Goal: Task Accomplishment & Management: Use online tool/utility

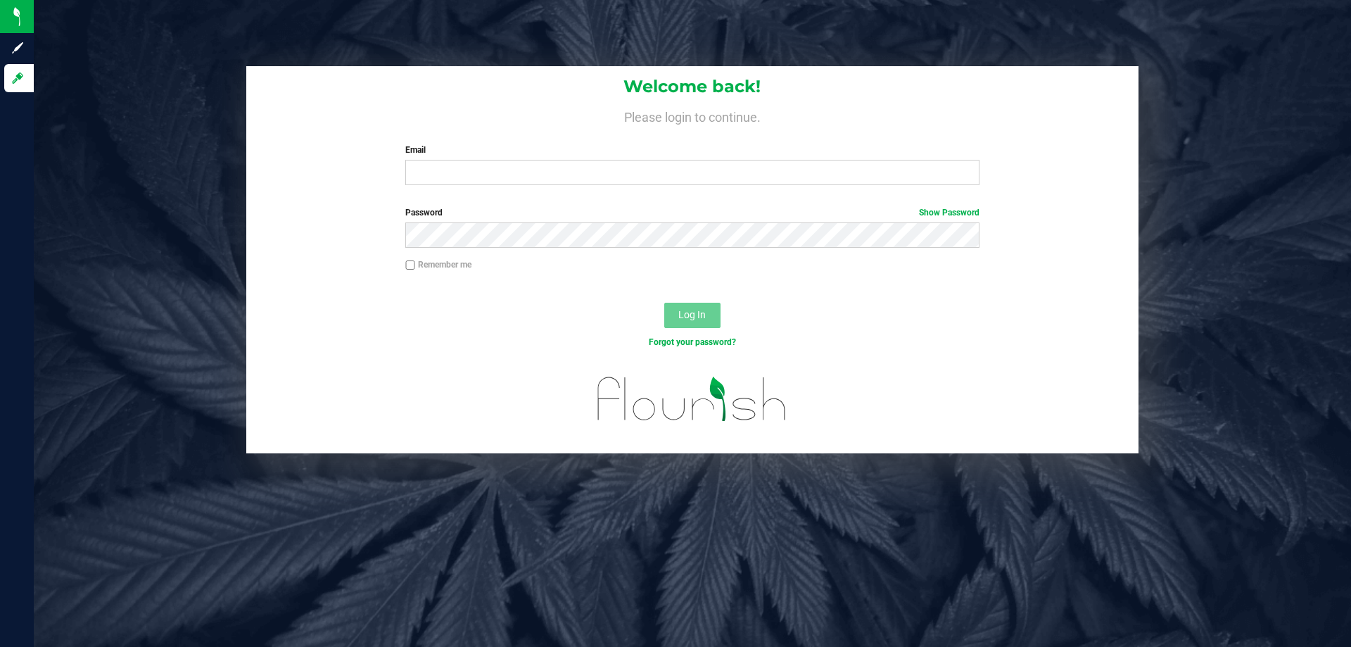
click at [432, 188] on div "Welcome back! Please login to continue. Email Required Please format your email…" at bounding box center [692, 131] width 893 height 130
click at [445, 169] on input "Email" at bounding box center [692, 172] width 574 height 25
type input "[EMAIL_ADDRESS][DOMAIN_NAME]"
click at [664, 303] on button "Log In" at bounding box center [692, 315] width 56 height 25
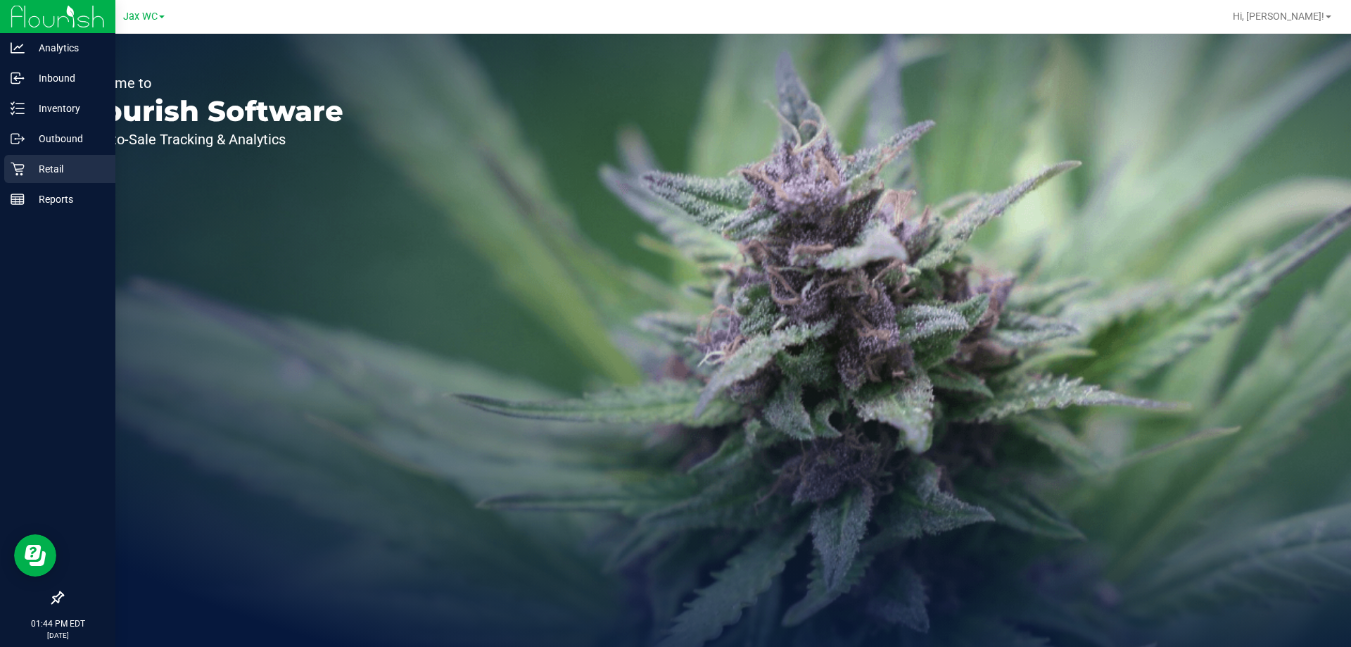
click at [34, 164] on p "Retail" at bounding box center [67, 168] width 84 height 17
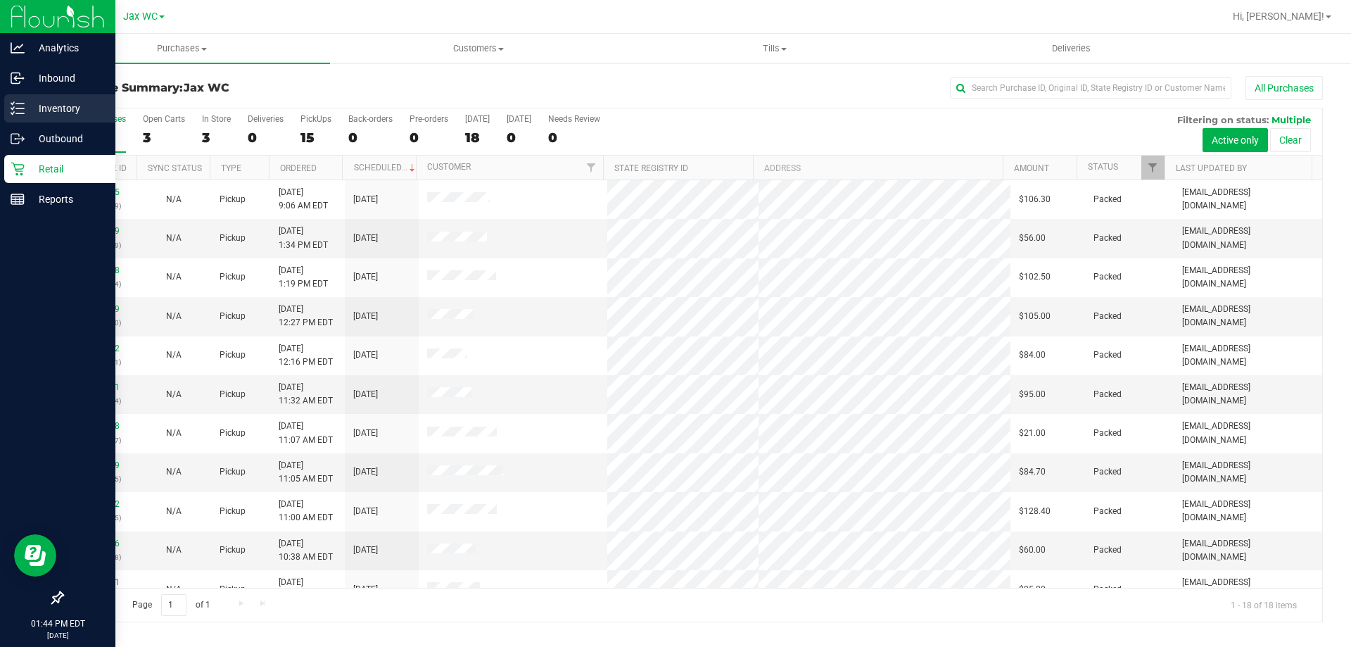
click at [56, 106] on p "Inventory" at bounding box center [67, 108] width 84 height 17
click at [59, 107] on p "Inventory" at bounding box center [67, 108] width 84 height 17
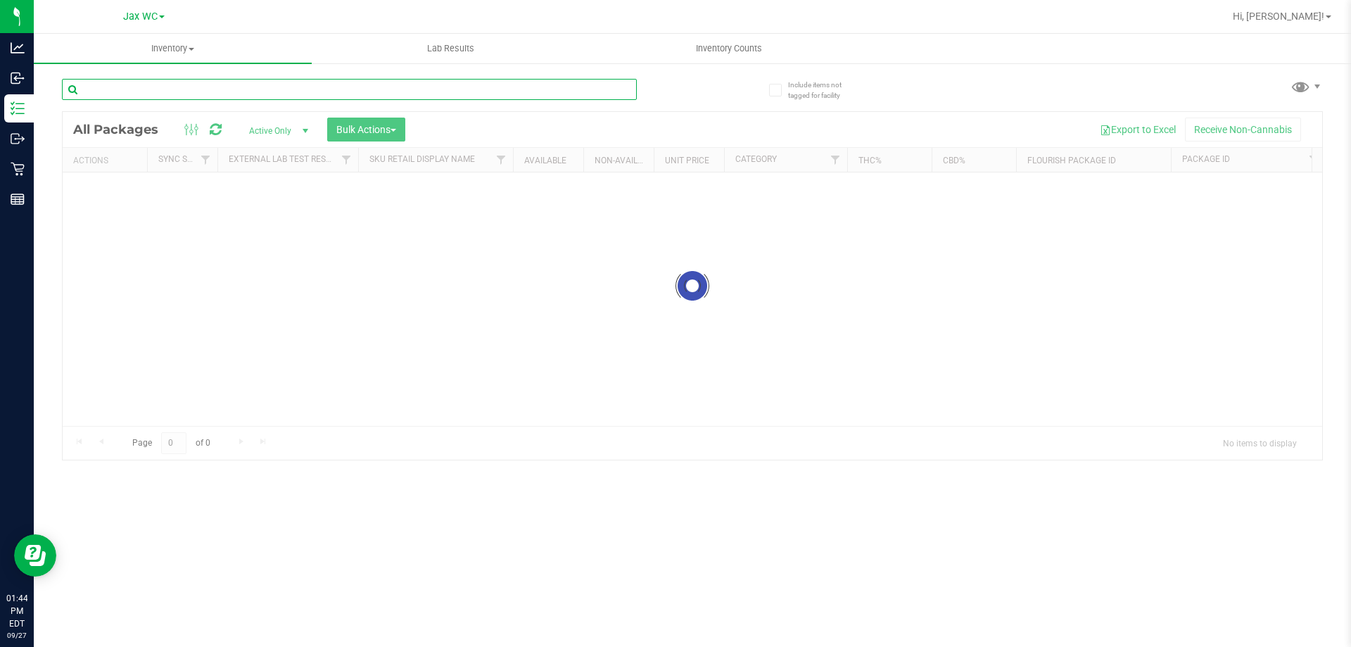
click at [231, 92] on input "text" at bounding box center [349, 89] width 575 height 21
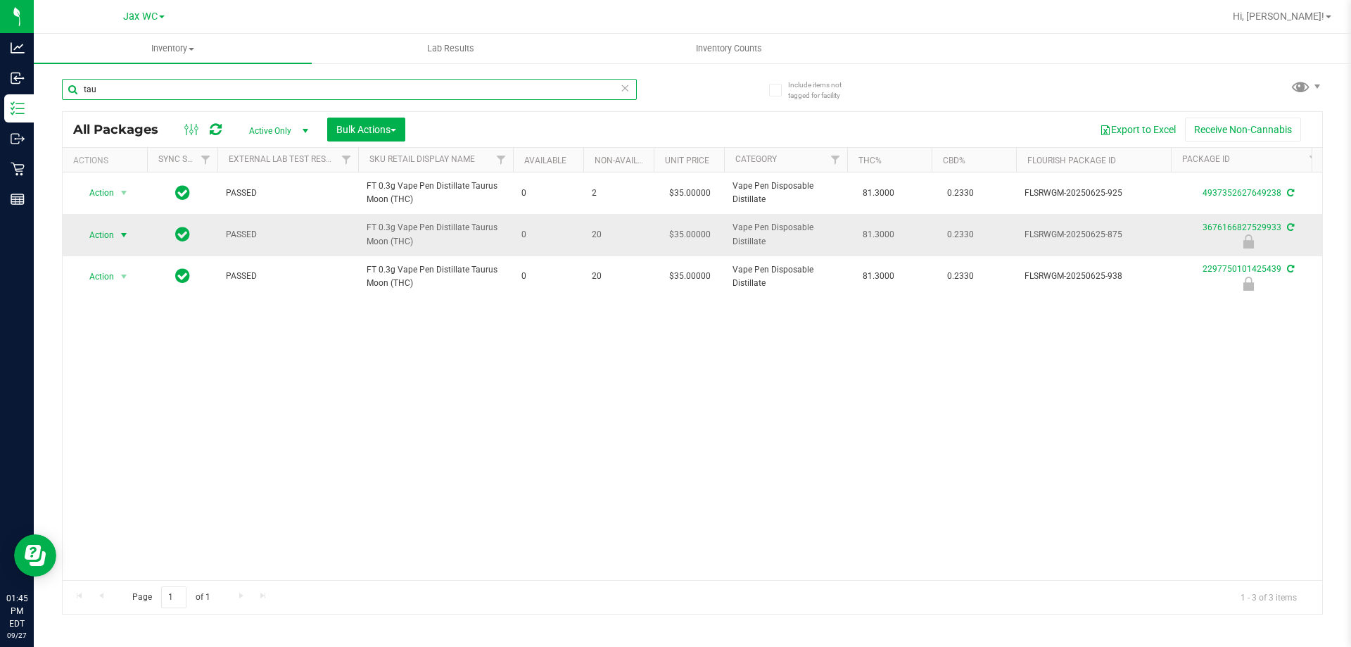
type input "tau"
click at [118, 234] on span "select" at bounding box center [123, 234] width 11 height 11
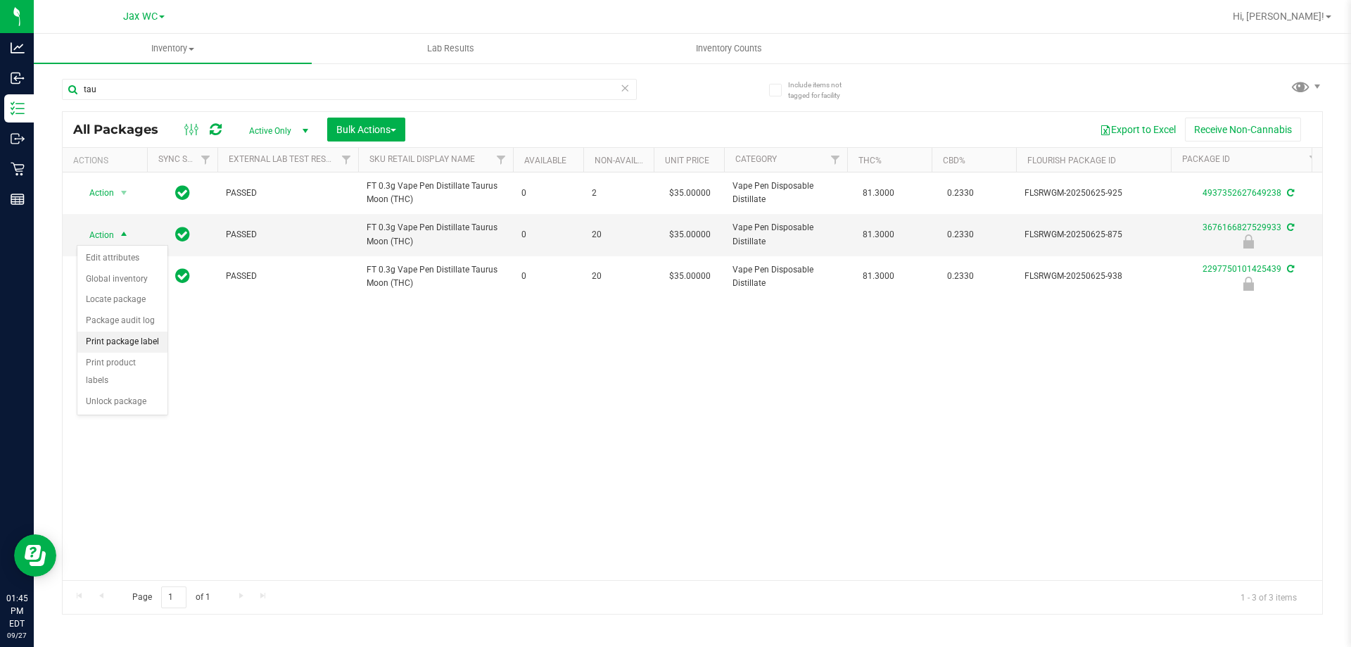
click at [104, 344] on li "Print package label" at bounding box center [122, 342] width 90 height 21
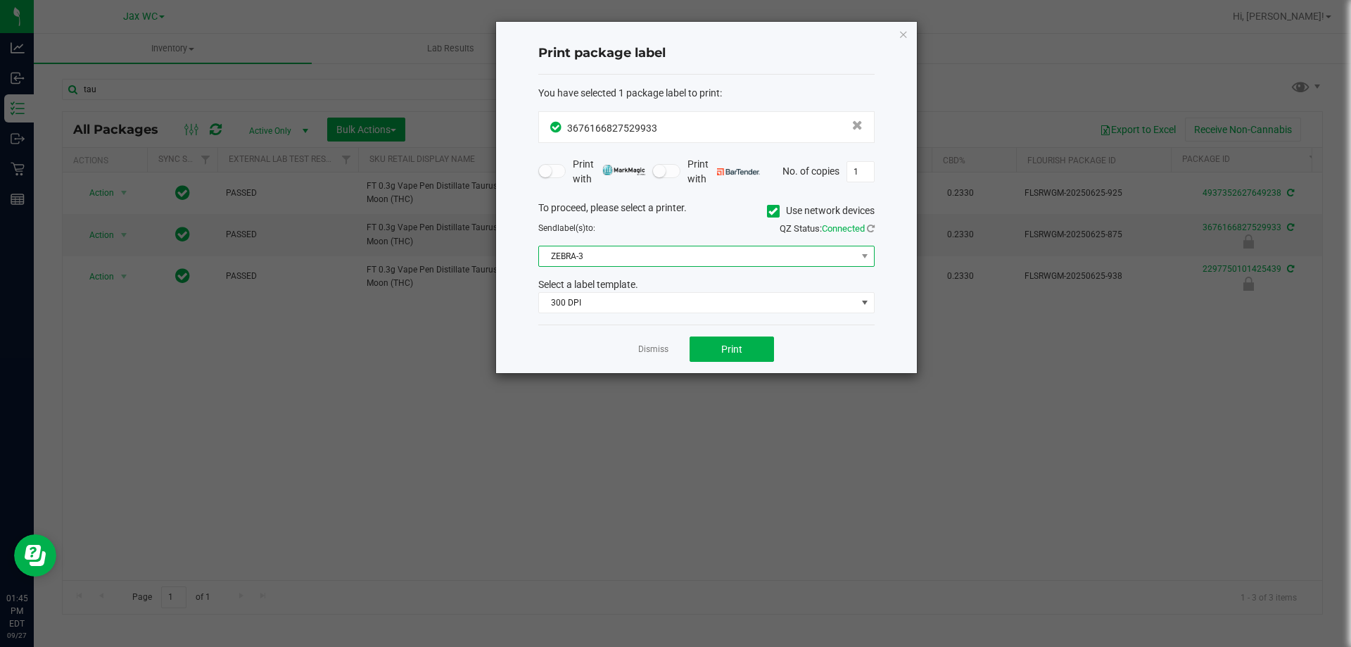
click at [607, 251] on span "ZEBRA-3" at bounding box center [697, 256] width 317 height 20
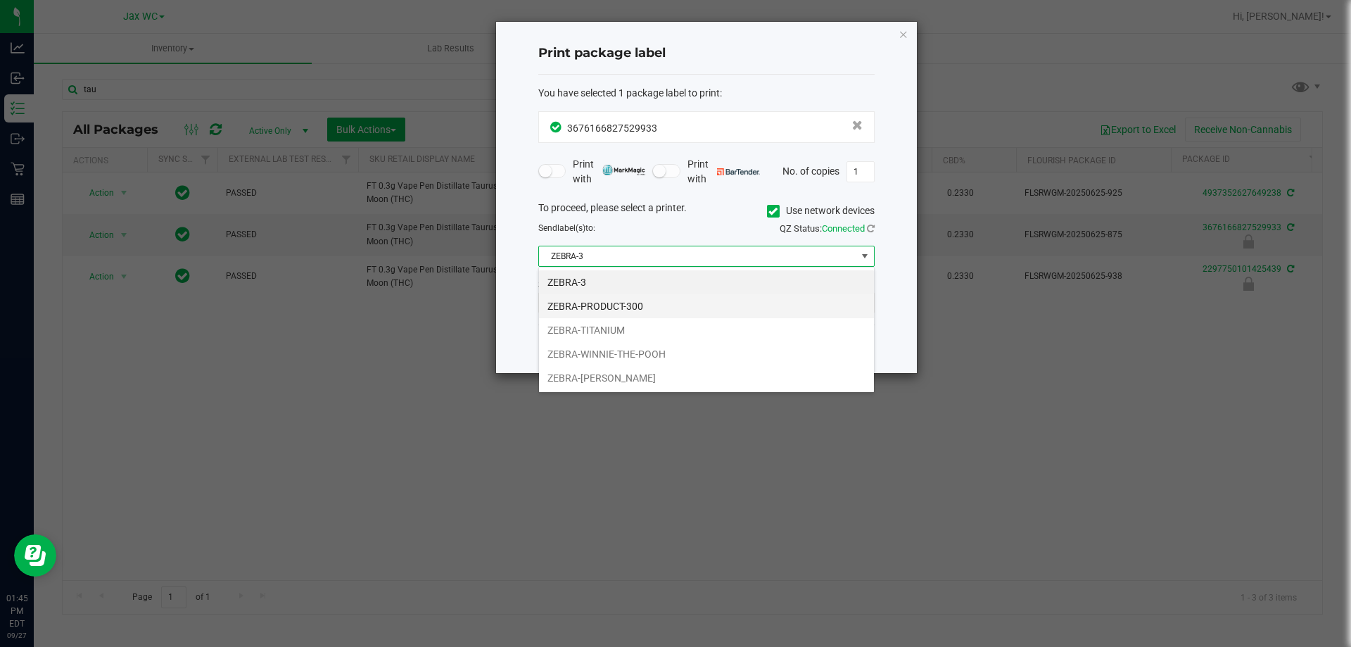
scroll to position [21, 336]
click at [600, 324] on li "ZEBRA-TITANIUM" at bounding box center [706, 330] width 335 height 24
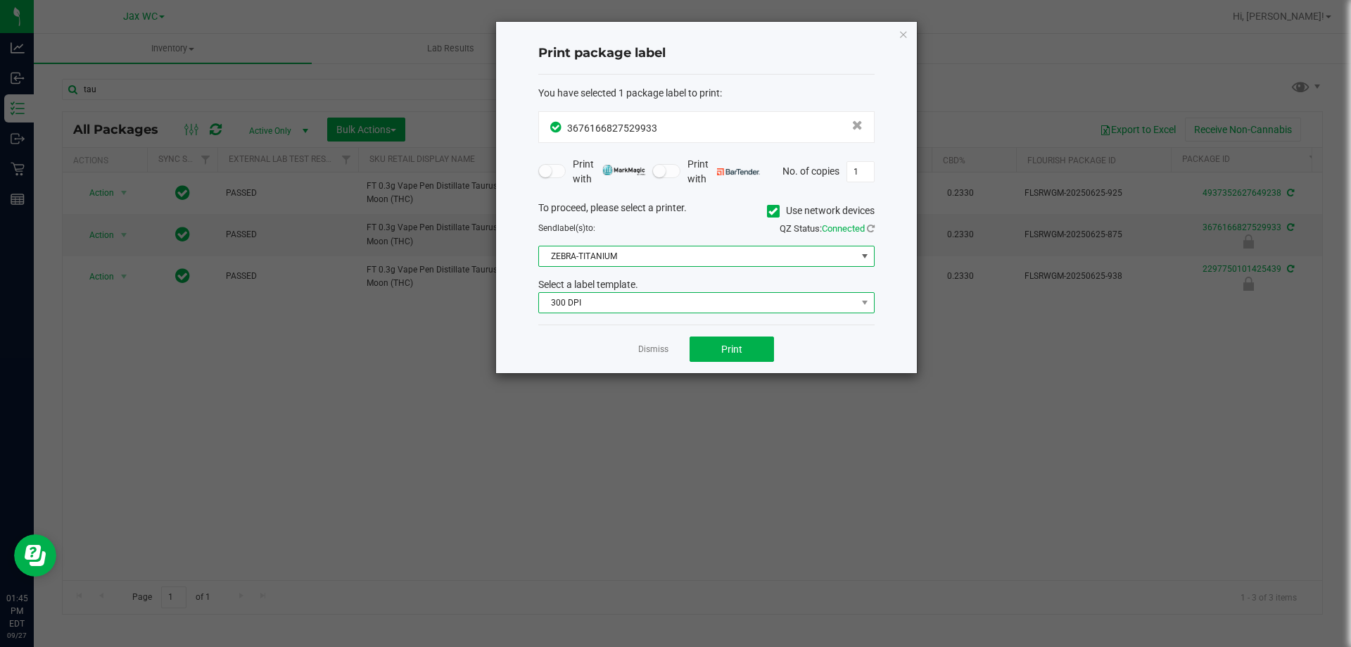
click at [579, 307] on span "300 DPI" at bounding box center [697, 303] width 317 height 20
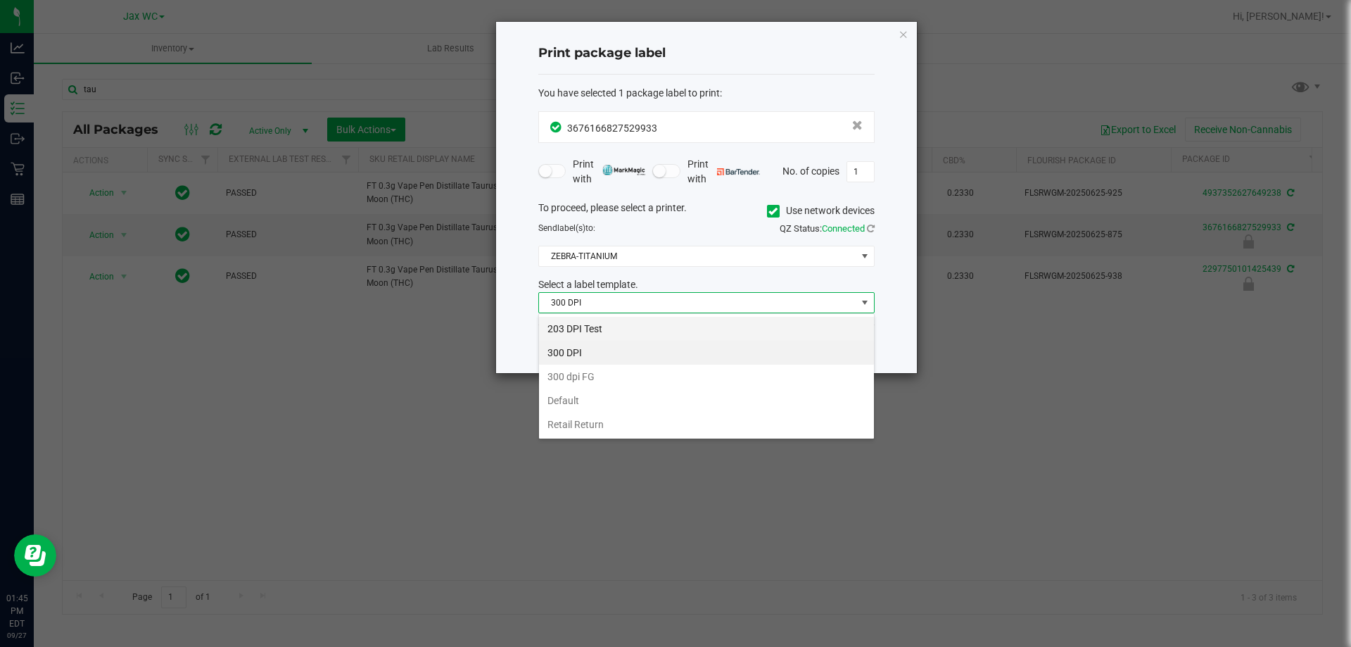
click at [573, 324] on li "203 DPI Test" at bounding box center [706, 329] width 335 height 24
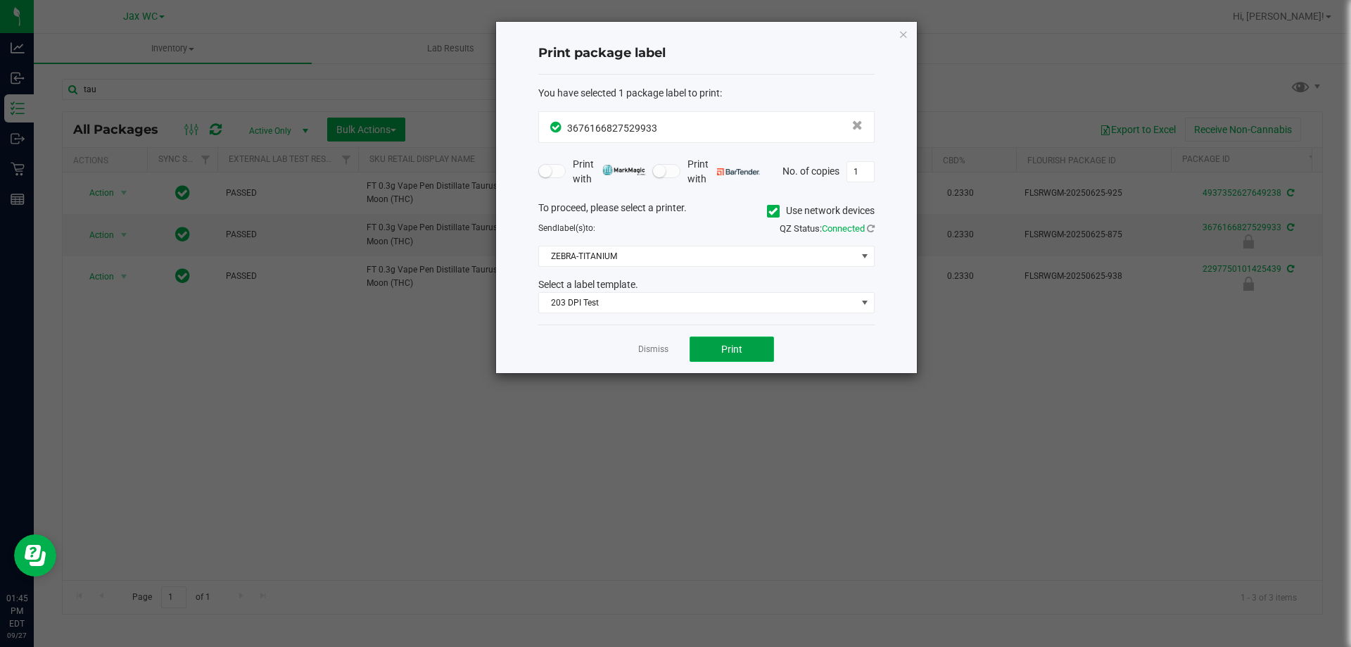
click at [742, 352] on span "Print" at bounding box center [731, 348] width 21 height 11
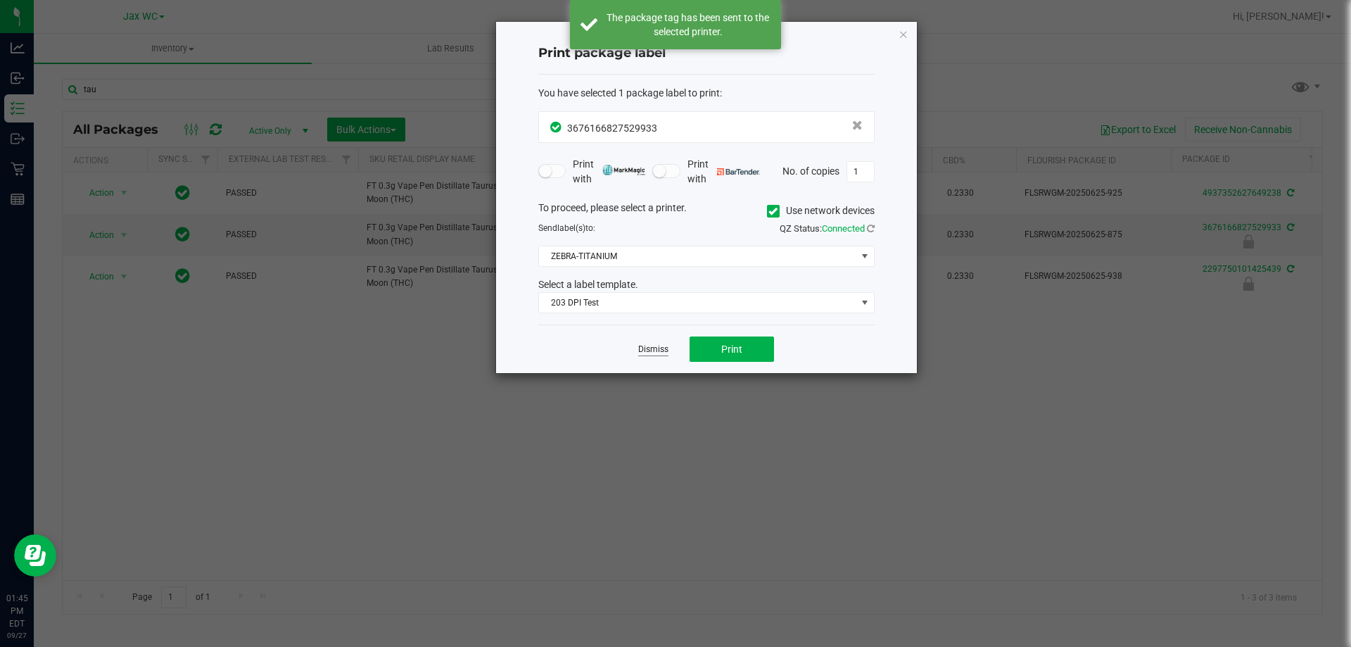
click at [653, 349] on link "Dismiss" at bounding box center [653, 349] width 30 height 12
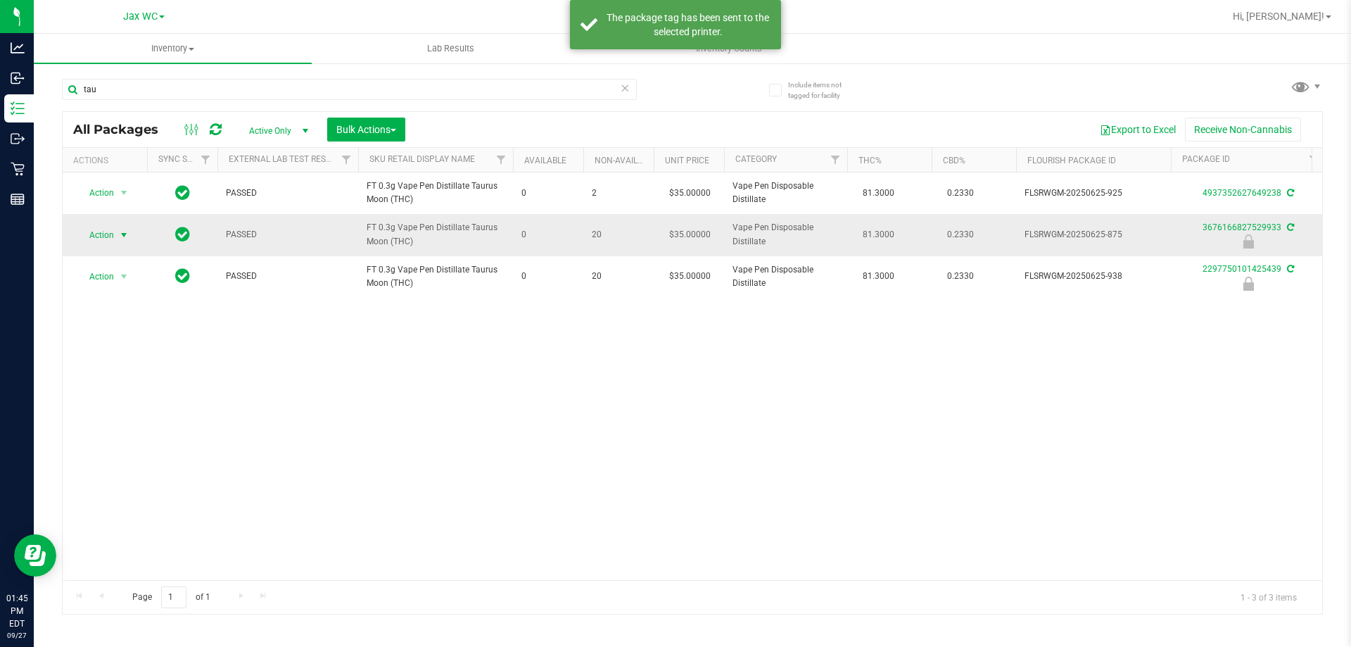
click at [116, 230] on span "select" at bounding box center [124, 235] width 18 height 20
click at [126, 391] on li "Unlock package" at bounding box center [122, 401] width 90 height 21
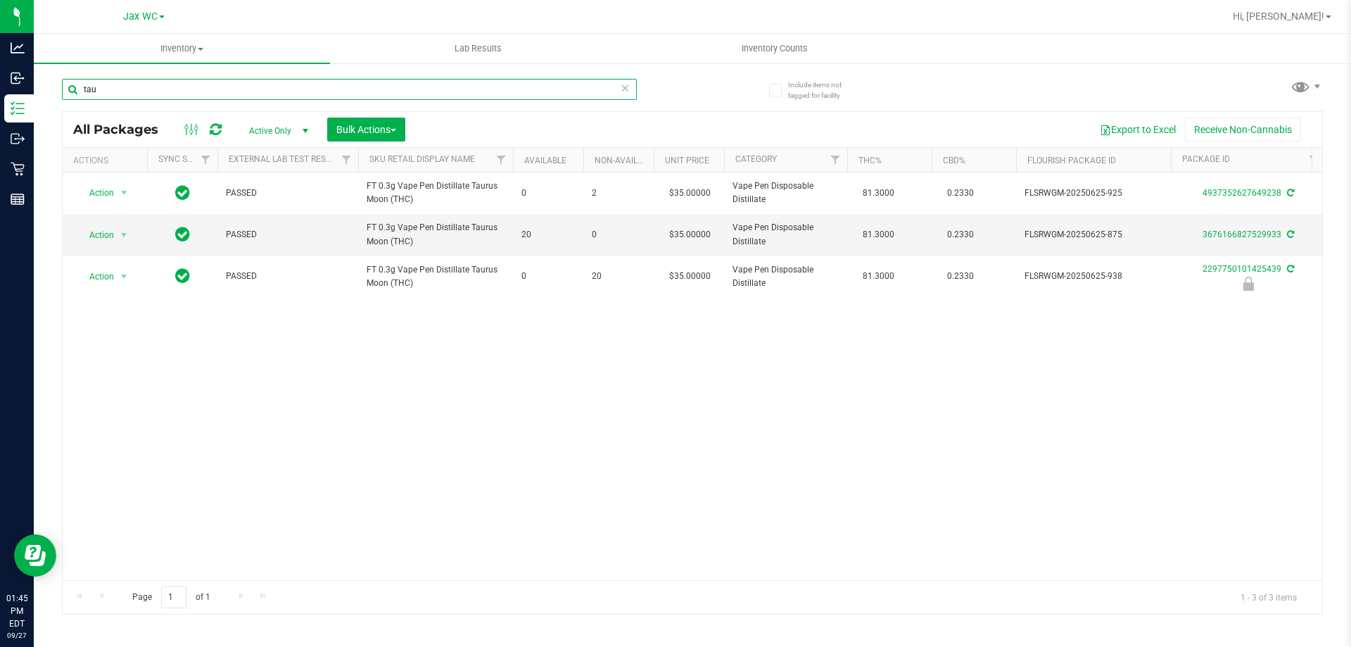
drag, startPoint x: 117, startPoint y: 86, endPoint x: 80, endPoint y: 89, distance: 37.5
click at [80, 89] on input "tau" at bounding box center [349, 89] width 575 height 21
type input "jupit"
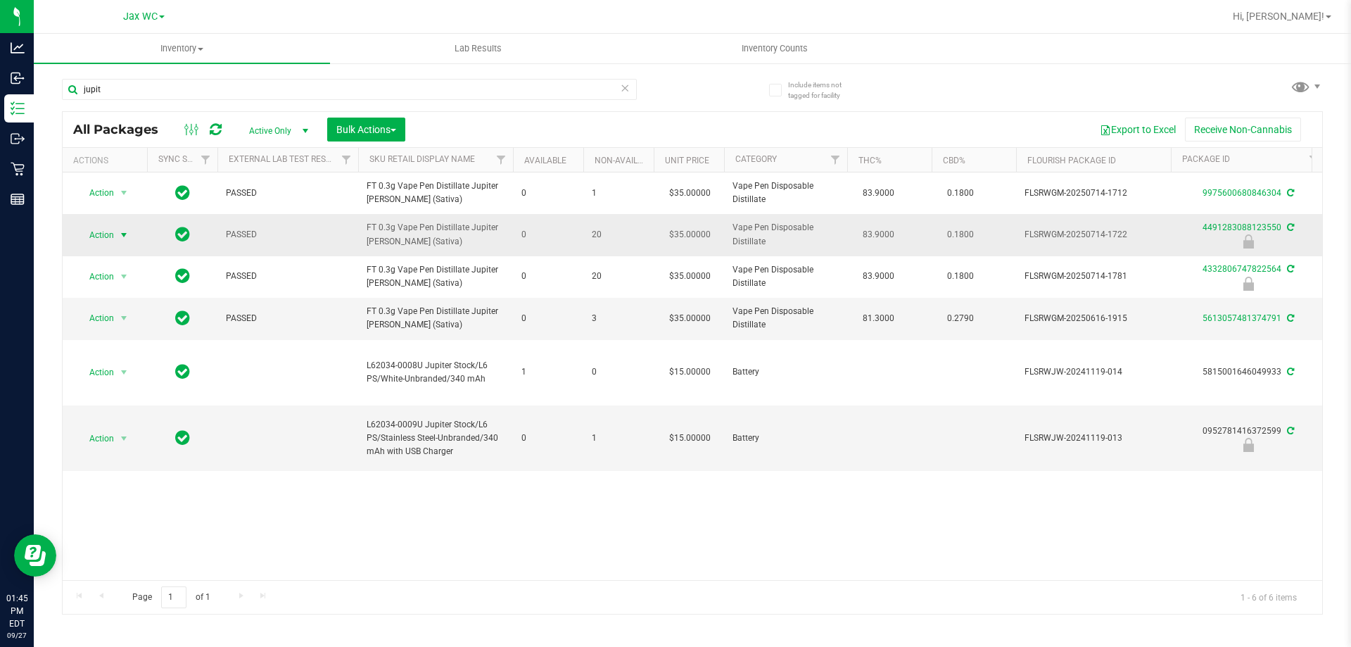
click at [106, 232] on span "Action" at bounding box center [96, 235] width 38 height 20
click at [104, 341] on li "Print package label" at bounding box center [122, 342] width 90 height 21
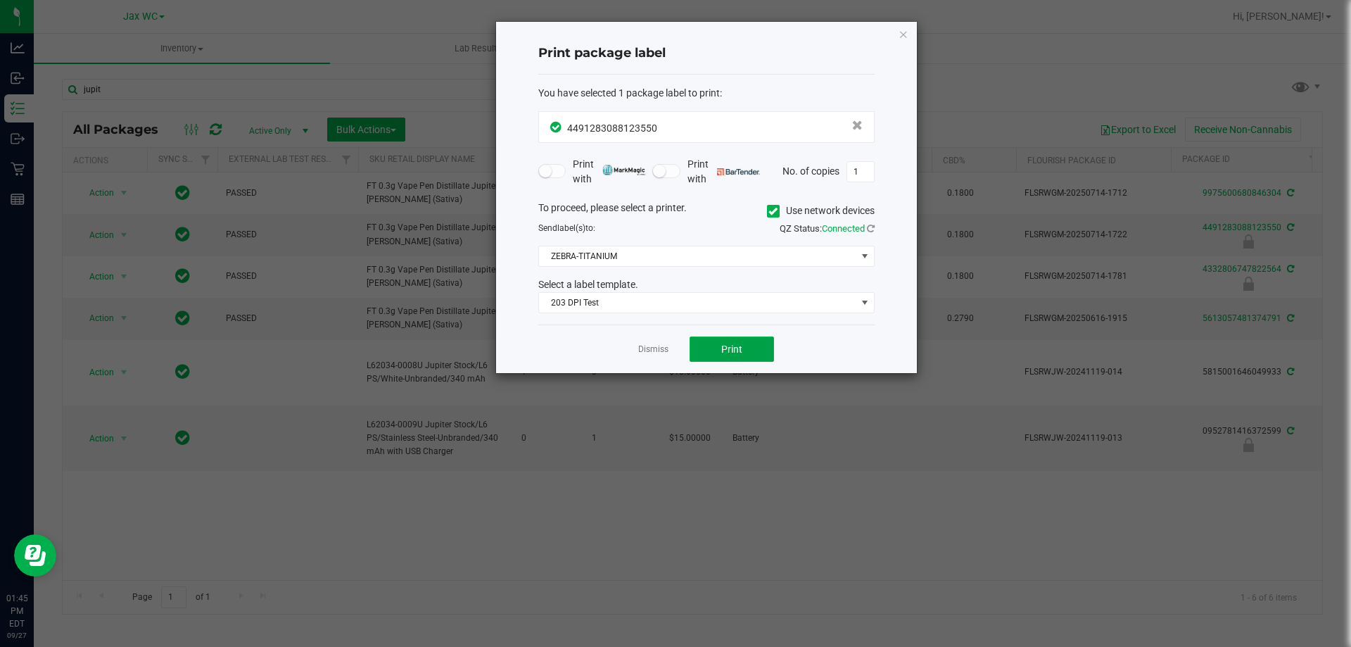
click at [699, 350] on button "Print" at bounding box center [732, 348] width 84 height 25
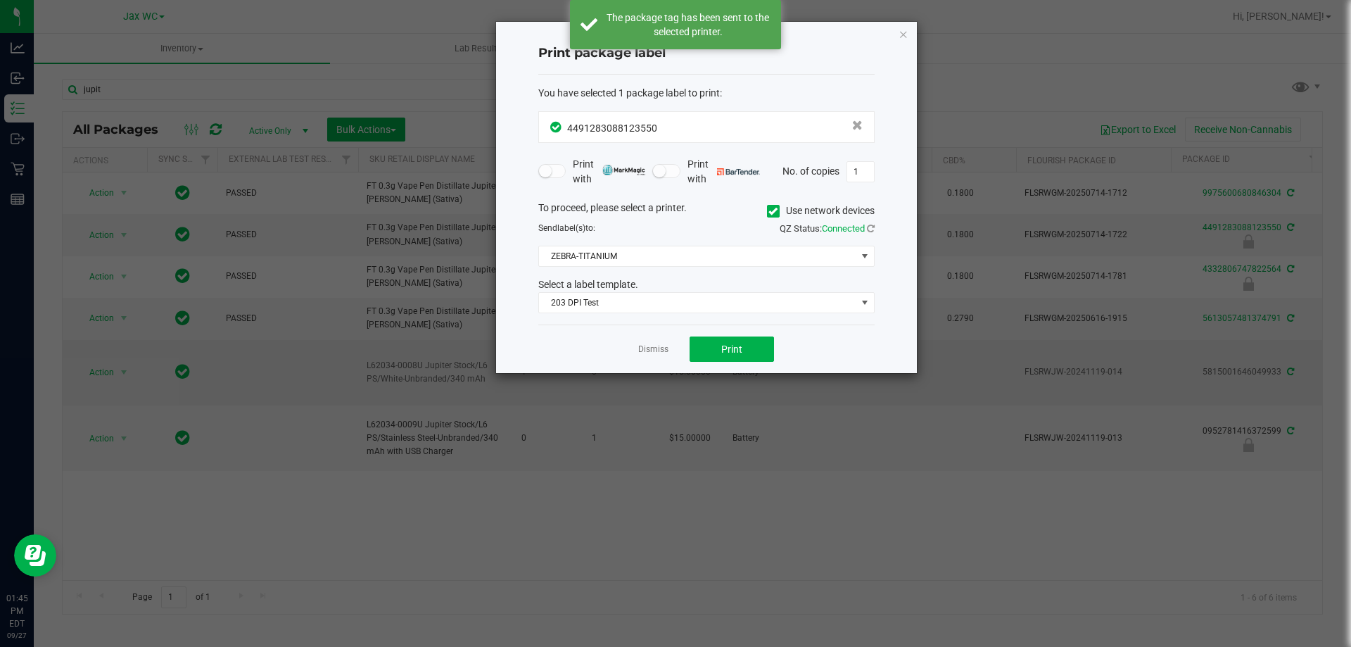
click at [641, 353] on link "Dismiss" at bounding box center [653, 349] width 30 height 12
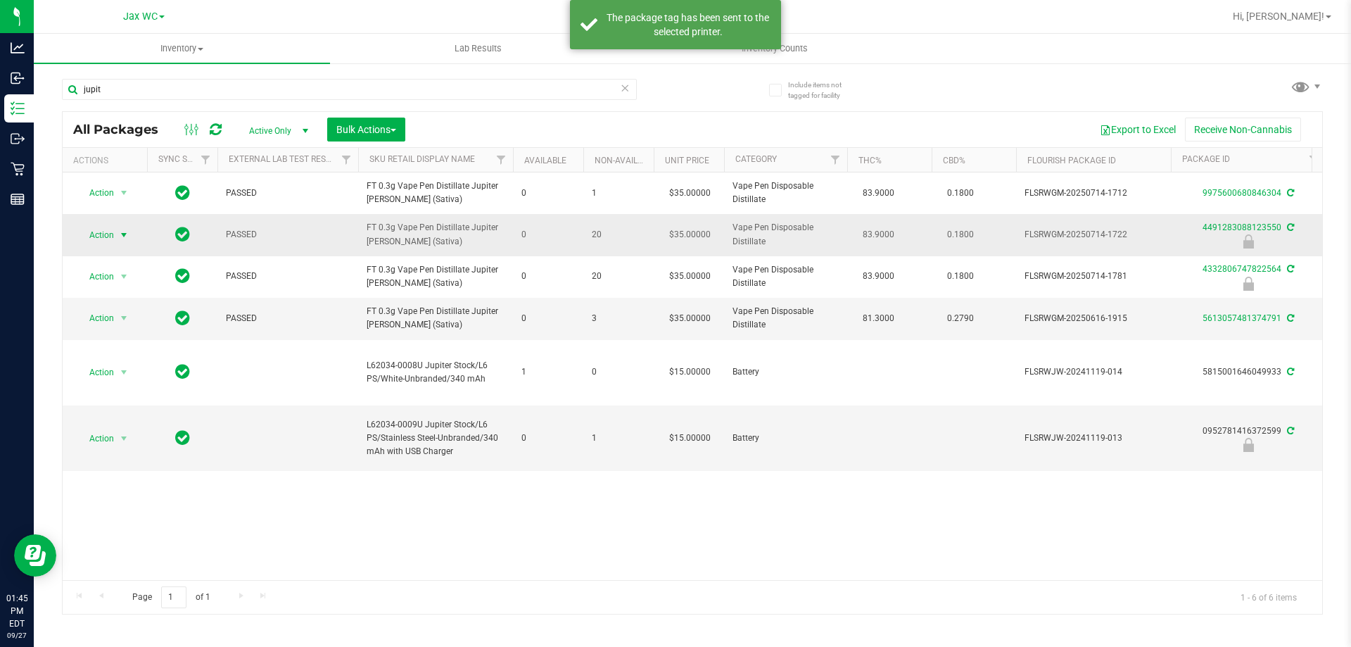
click at [111, 234] on span "Action" at bounding box center [96, 235] width 38 height 20
drag, startPoint x: 130, startPoint y: 385, endPoint x: 165, endPoint y: 356, distance: 45.0
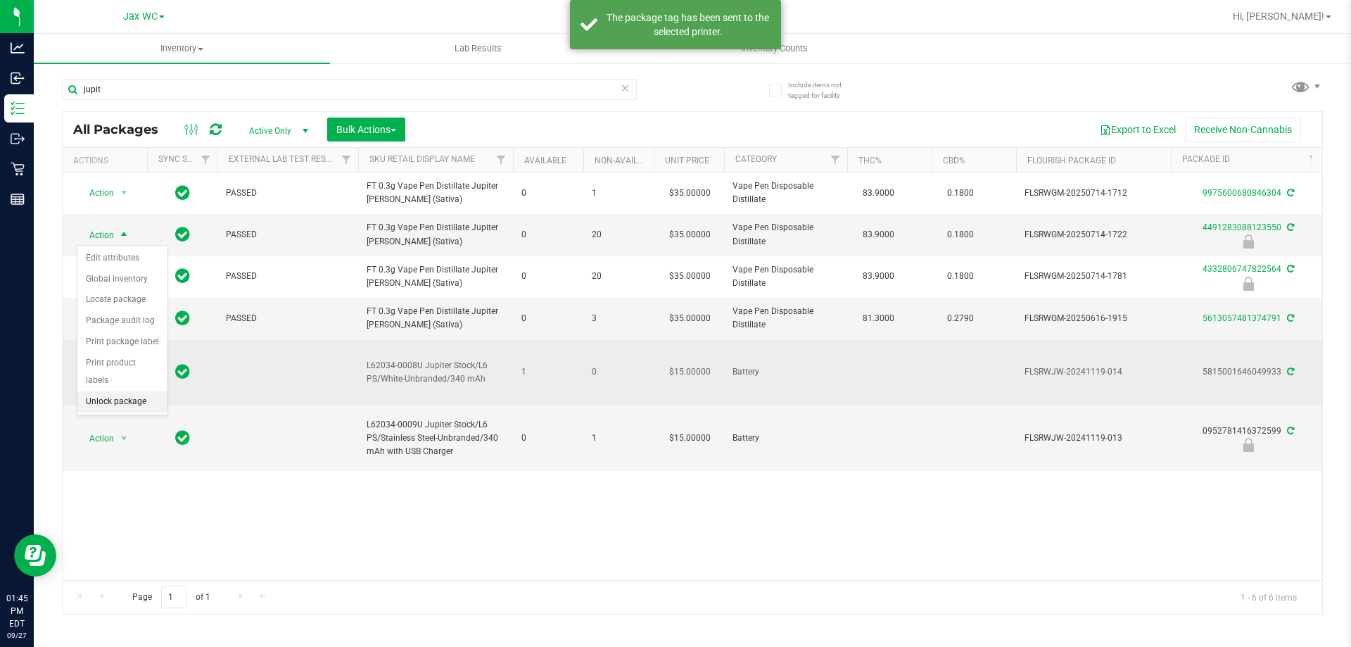
click at [130, 391] on li "Unlock package" at bounding box center [122, 401] width 90 height 21
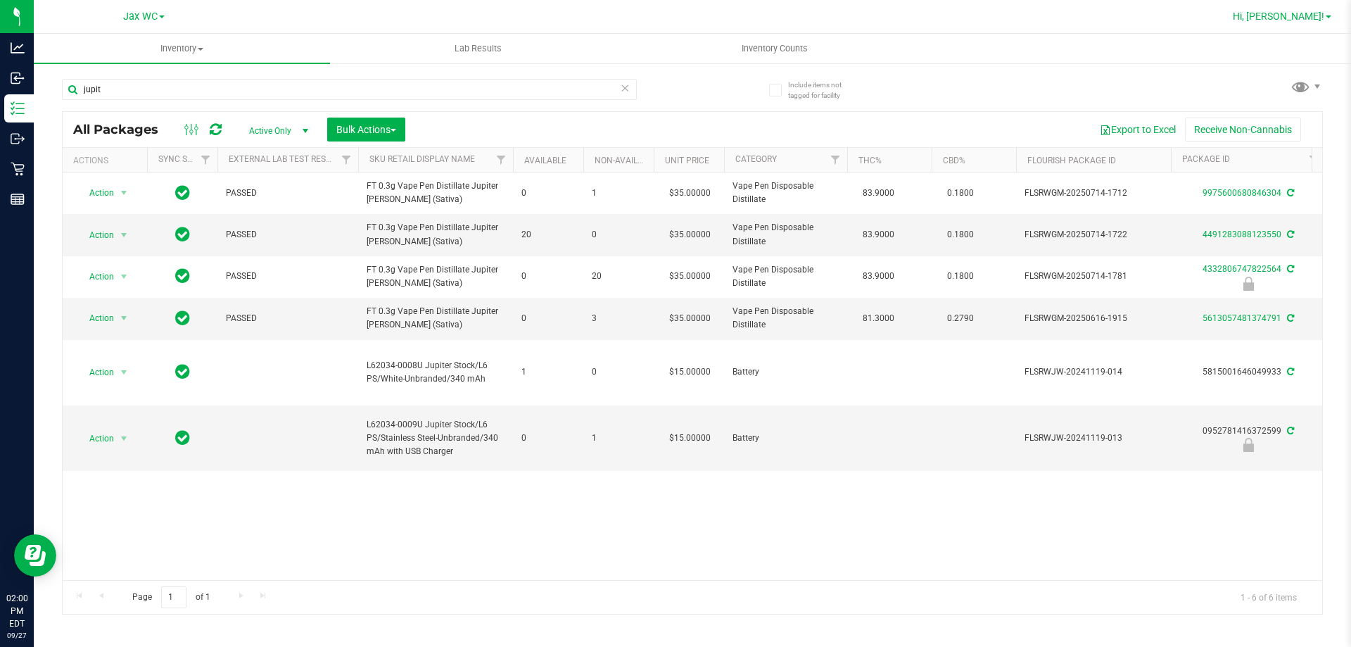
click at [1308, 17] on span "Hi, [PERSON_NAME]!" at bounding box center [1279, 16] width 92 height 11
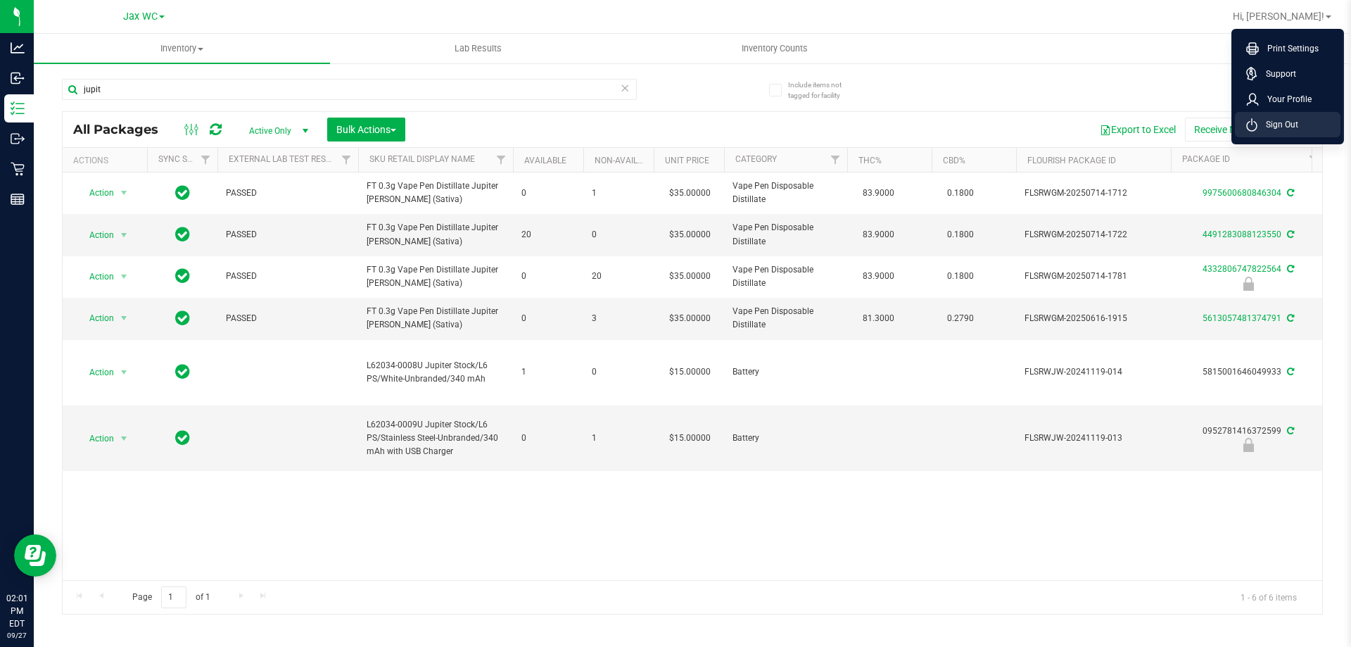
click at [1284, 124] on span "Sign Out" at bounding box center [1278, 125] width 41 height 14
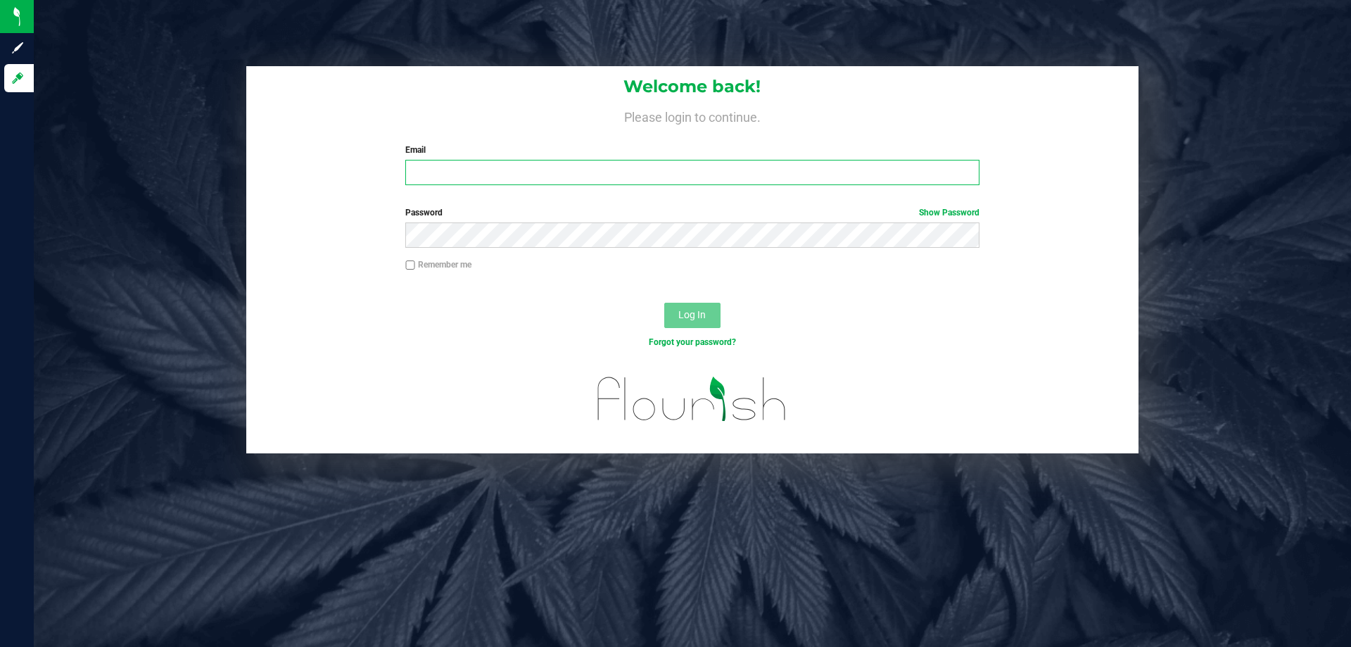
click at [776, 170] on input "Email" at bounding box center [692, 172] width 574 height 25
type input "[PERSON_NAME][EMAIL_ADDRESS][DOMAIN_NAME]"
click at [664, 303] on button "Log In" at bounding box center [692, 315] width 56 height 25
